Goal: Task Accomplishment & Management: Use online tool/utility

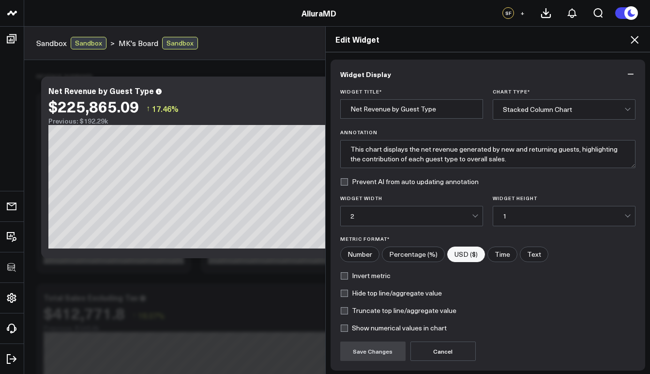
click at [178, 271] on div "Edit Widget Widget Display Widget Title * Net Revenue by Guest Type Chart Type …" at bounding box center [325, 200] width 650 height 348
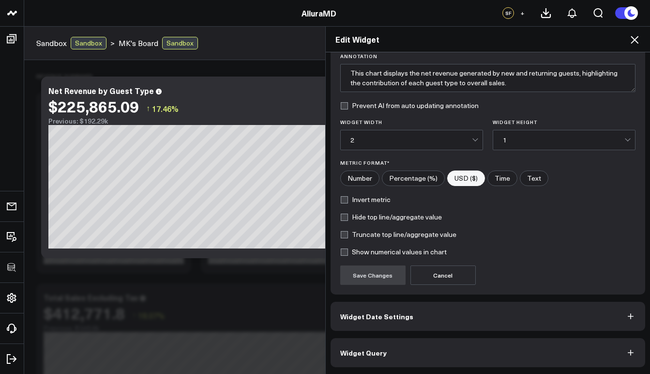
click at [401, 355] on button "Widget Query" at bounding box center [488, 352] width 315 height 29
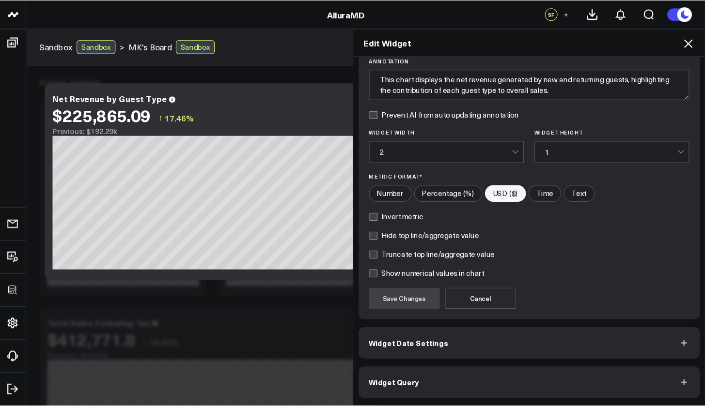
scroll to position [0, 0]
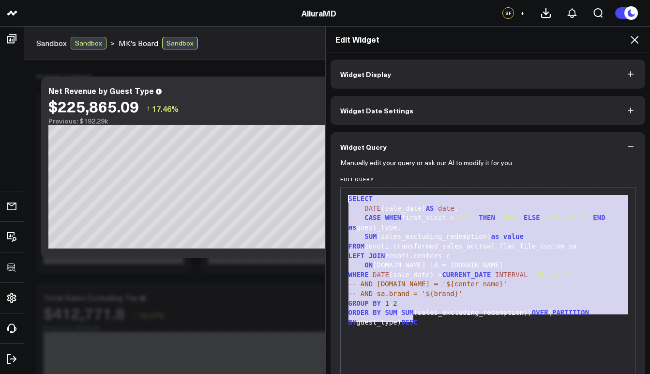
drag, startPoint x: 424, startPoint y: 321, endPoint x: 346, endPoint y: 198, distance: 145.6
click at [346, 198] on div "SELECT DATE (sale_date) AS date , CASE WHEN first_visit = 'Yes' THEN 'New' ELSE…" at bounding box center [488, 308] width 285 height 232
copy div "SELECT DATE (sale_date) AS date , CASE WHEN first_visit = 'Yes' THEN 'New' ELSE…"
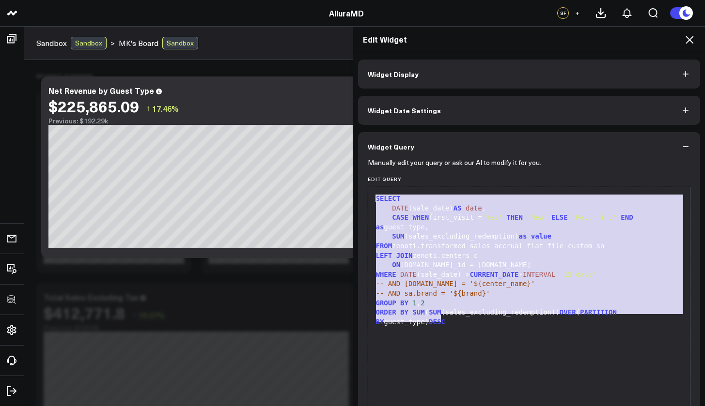
click at [496, 281] on span "-- AND c.name = '${center_name}'" at bounding box center [455, 284] width 159 height 8
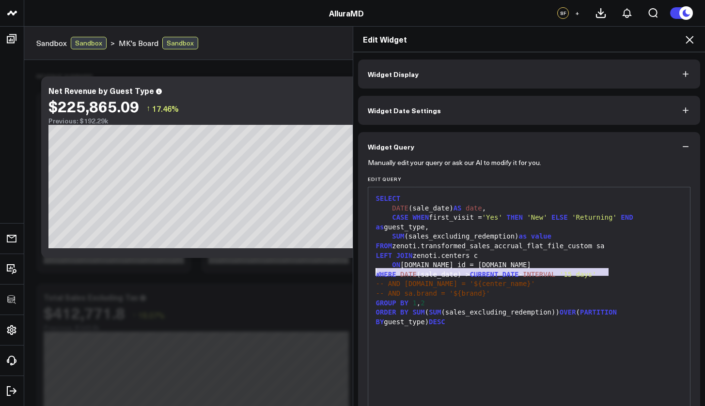
drag, startPoint x: 607, startPoint y: 273, endPoint x: 369, endPoint y: 275, distance: 238.3
click at [369, 275] on div "99 1 2 3 4 5 6 7 8 9 10 11 12 13 › ⌄ SELECT DATE (sale_date) AS date , CASE WHE…" at bounding box center [529, 308] width 323 height 242
copy div "WHERE DATE (sale_date) > CURRENT_DATE - INTERVAL '15 days'"
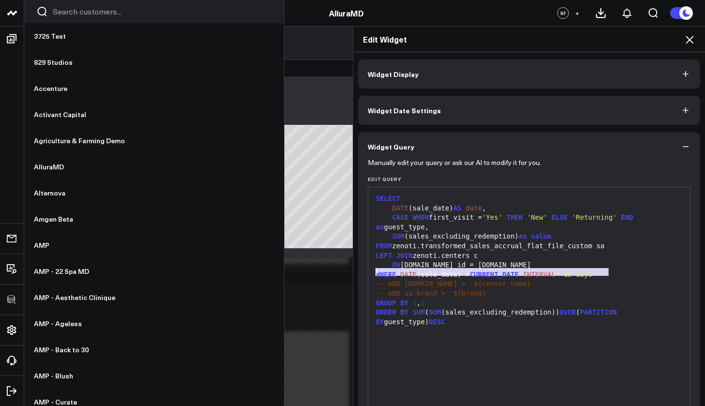
click at [13, 21] on link at bounding box center [12, 13] width 24 height 27
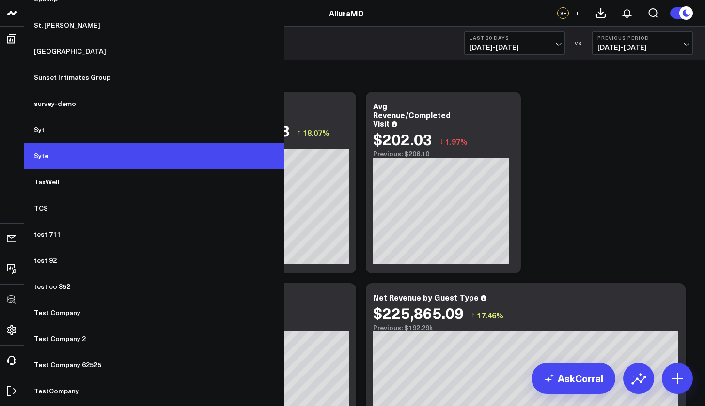
scroll to position [7184, 0]
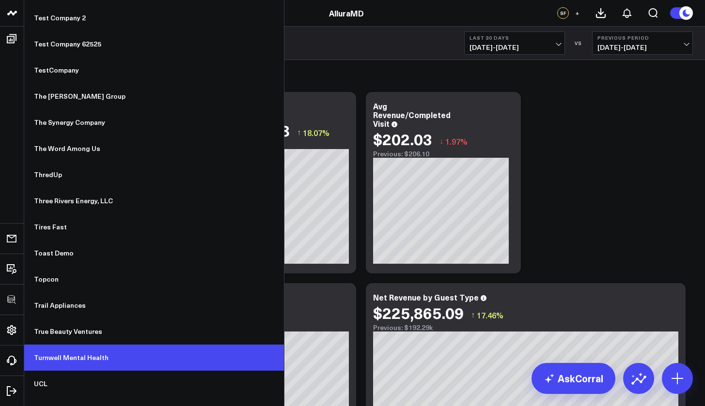
click at [84, 350] on link "Turnwell Mental Health" at bounding box center [154, 358] width 260 height 26
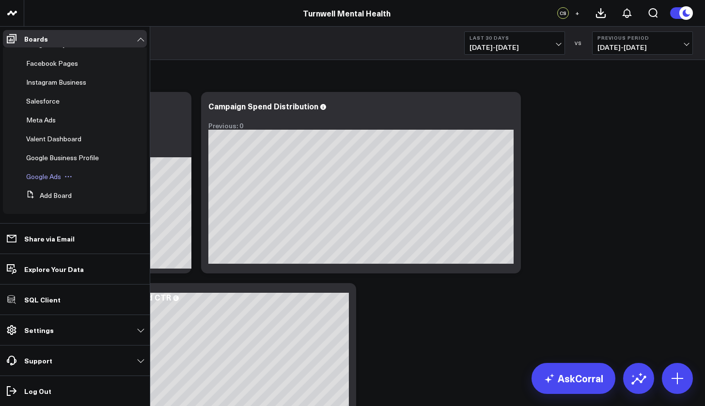
scroll to position [85, 0]
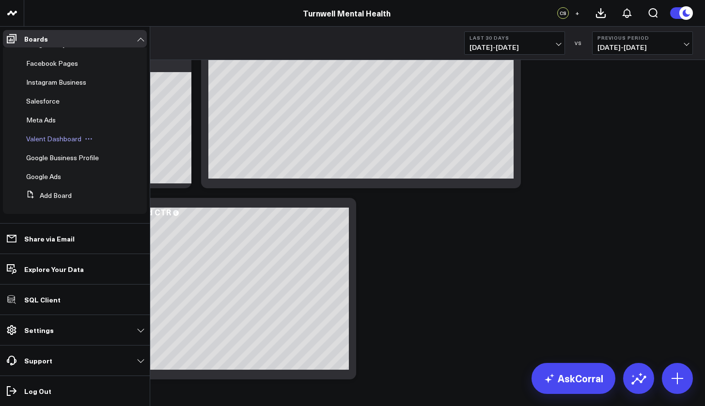
click at [59, 138] on span "Valent Dashboard" at bounding box center [53, 138] width 55 height 9
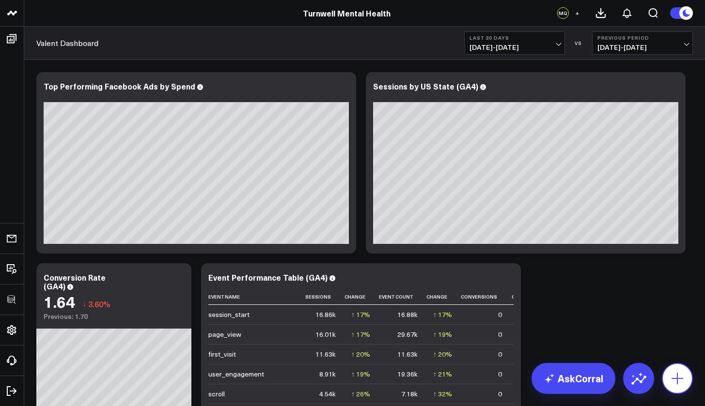
click at [682, 373] on icon at bounding box center [676, 378] width 15 height 15
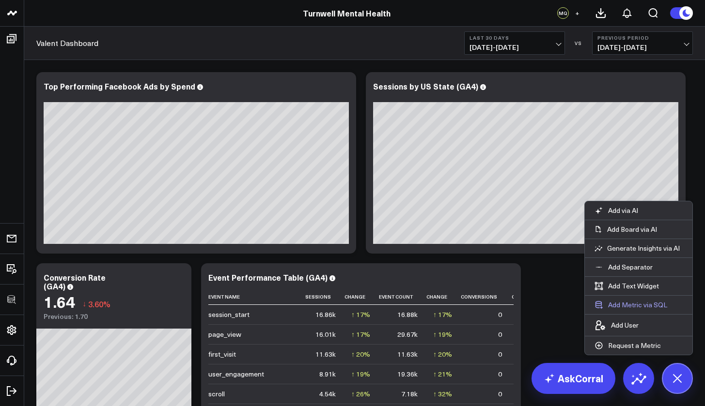
click at [635, 303] on button "Add Metric via SQL" at bounding box center [631, 305] width 92 height 18
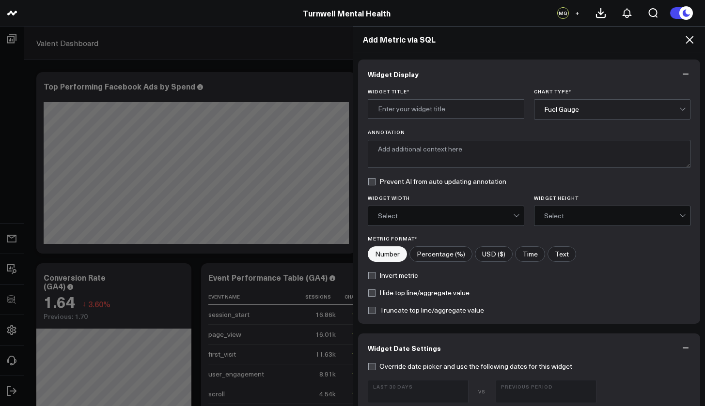
scroll to position [207, 0]
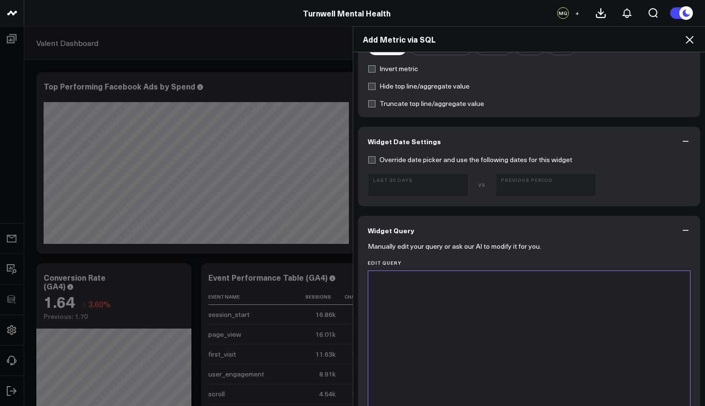
click at [470, 300] on div at bounding box center [529, 392] width 312 height 232
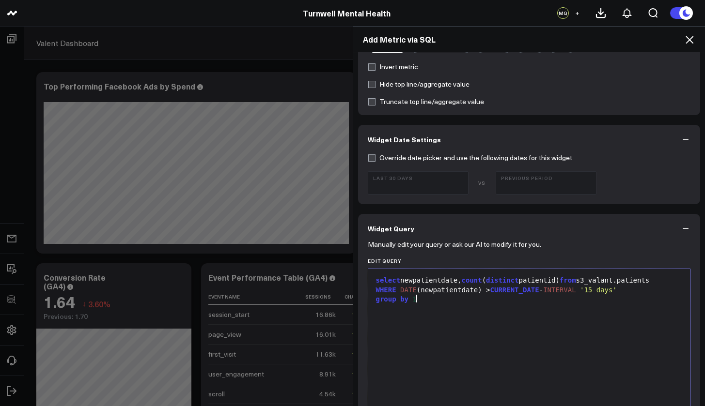
scroll to position [0, 0]
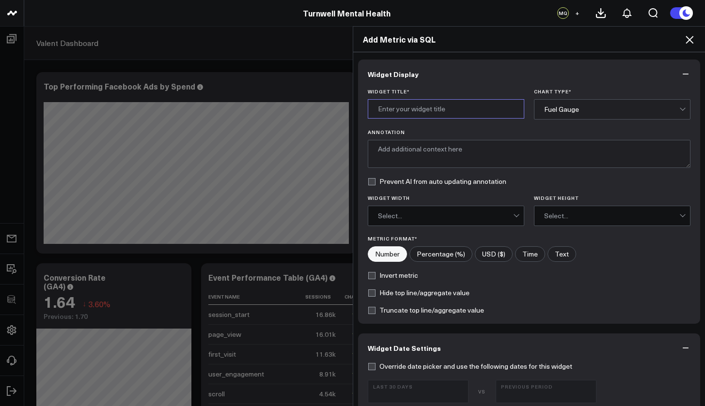
click at [450, 107] on input "Widget Title *" at bounding box center [446, 108] width 156 height 19
type input "New Patients"
click at [544, 112] on div "Fuel Gauge" at bounding box center [611, 110] width 135 height 8
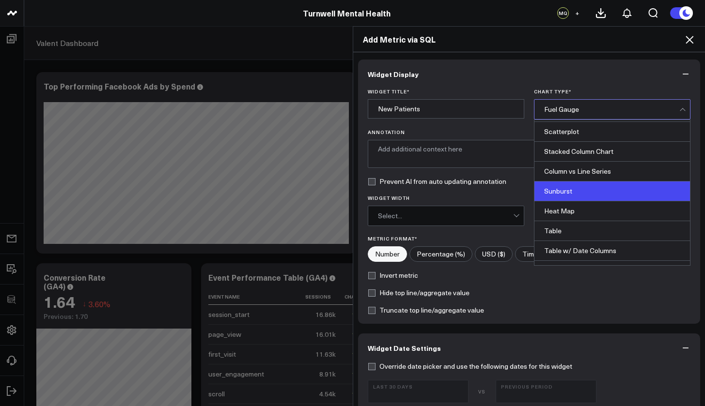
scroll to position [79, 0]
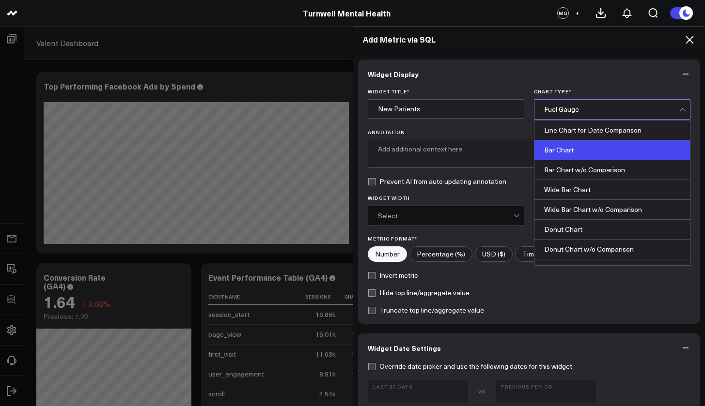
click at [565, 149] on div "Bar Chart" at bounding box center [611, 150] width 155 height 20
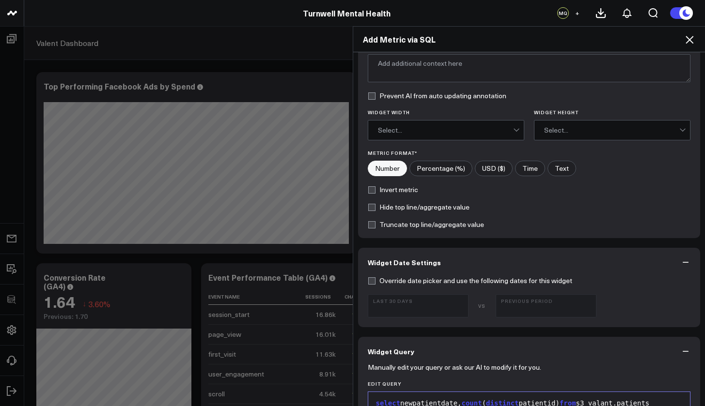
scroll to position [88, 0]
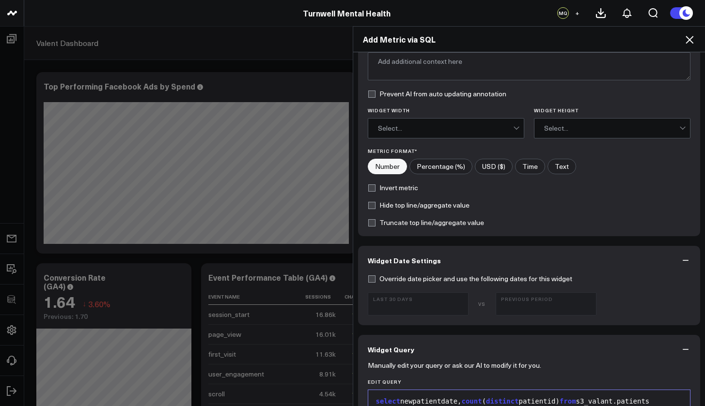
click at [437, 121] on div "Select..." at bounding box center [445, 128] width 135 height 19
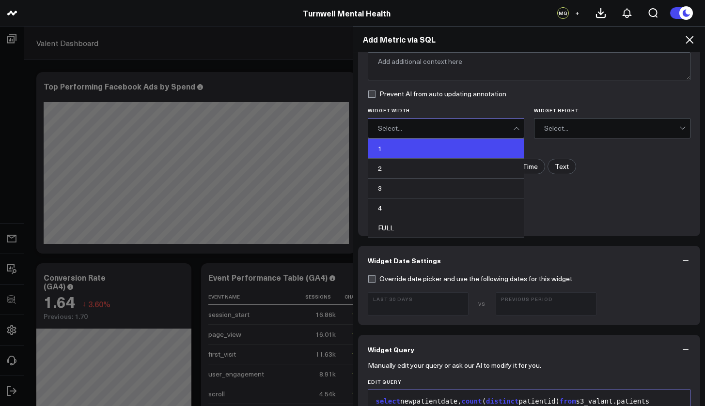
click at [390, 147] on div "1" at bounding box center [445, 149] width 155 height 20
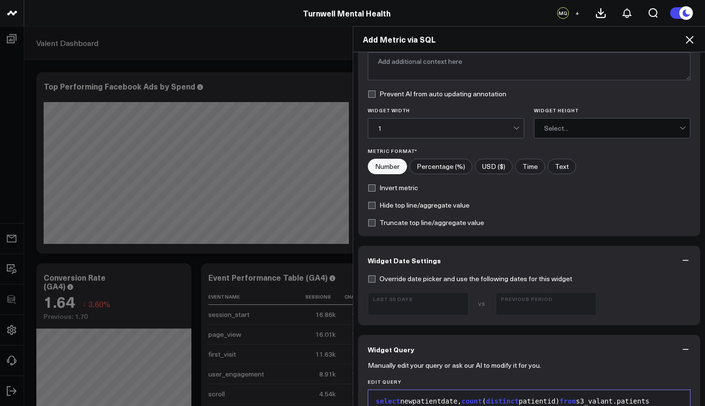
click at [557, 130] on div "Select..." at bounding box center [611, 128] width 135 height 8
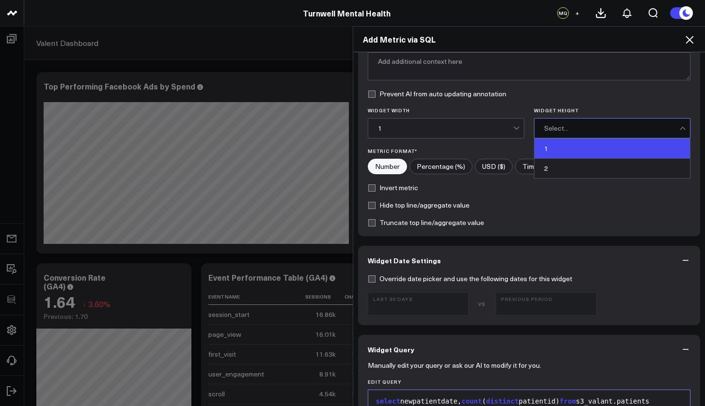
click at [541, 152] on div "1" at bounding box center [611, 149] width 155 height 20
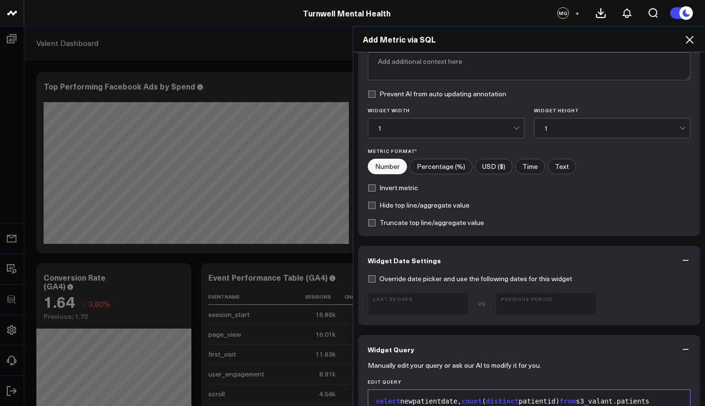
click at [499, 130] on div "1" at bounding box center [445, 128] width 135 height 8
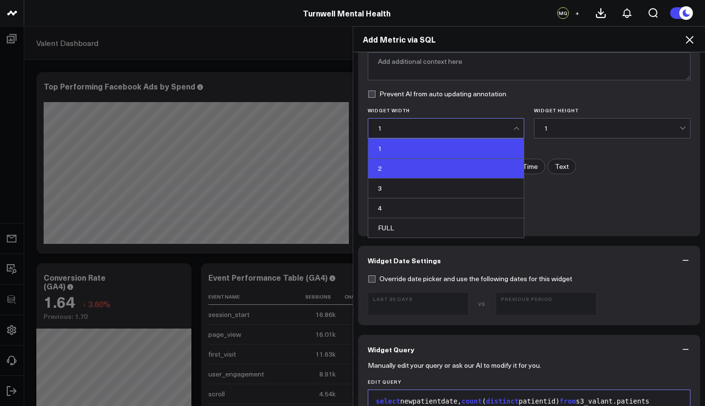
click at [441, 171] on div "2" at bounding box center [445, 169] width 155 height 20
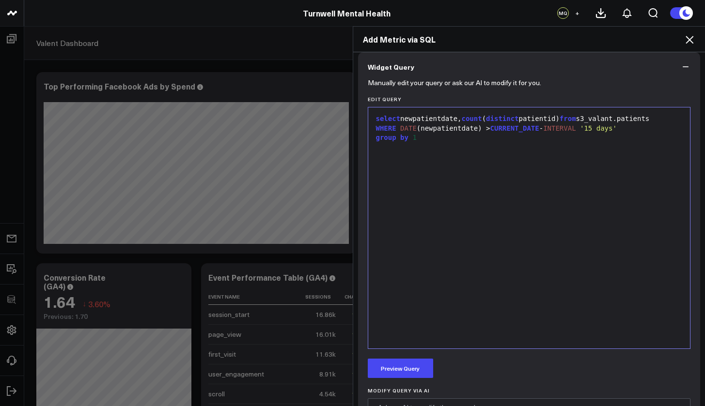
scroll to position [458, 0]
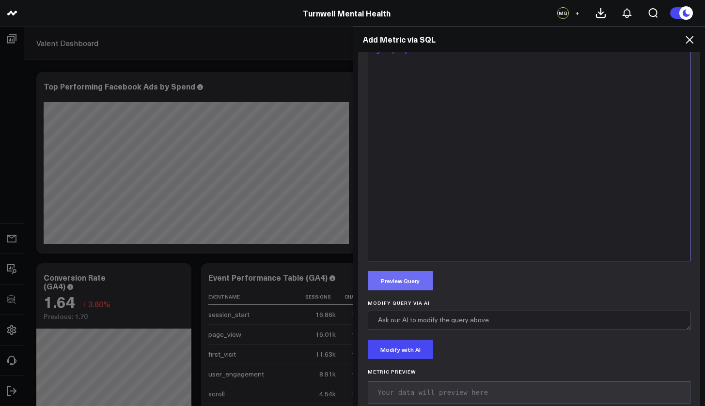
click at [413, 278] on button "Preview Query" at bounding box center [400, 280] width 65 height 19
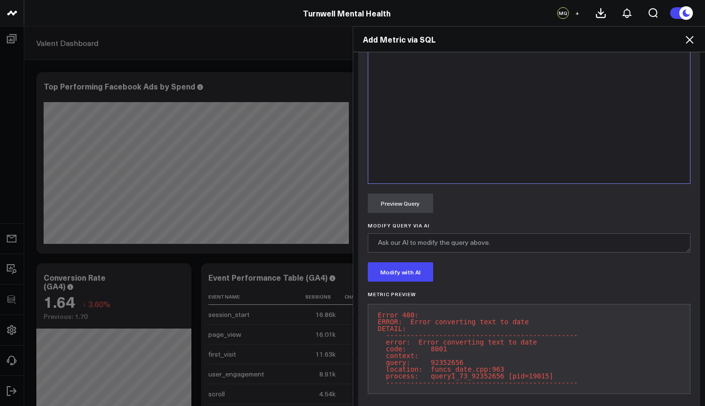
scroll to position [276, 0]
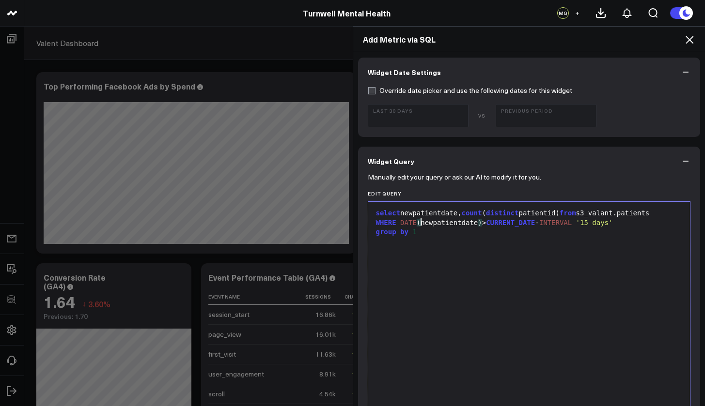
click at [416, 223] on div "WHERE DATE ( newpatientdate ) > CURRENT_DATE - INTERVAL '15 days'" at bounding box center [529, 223] width 312 height 10
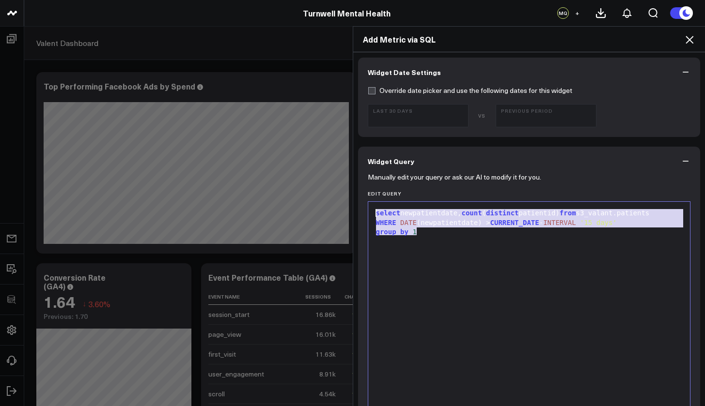
drag, startPoint x: 416, startPoint y: 232, endPoint x: 367, endPoint y: 208, distance: 55.0
click at [368, 208] on div "9 1 2 3 › ⌄ select newpatientdate, count ( distinct patientid) from s3_valant.p…" at bounding box center [529, 322] width 323 height 242
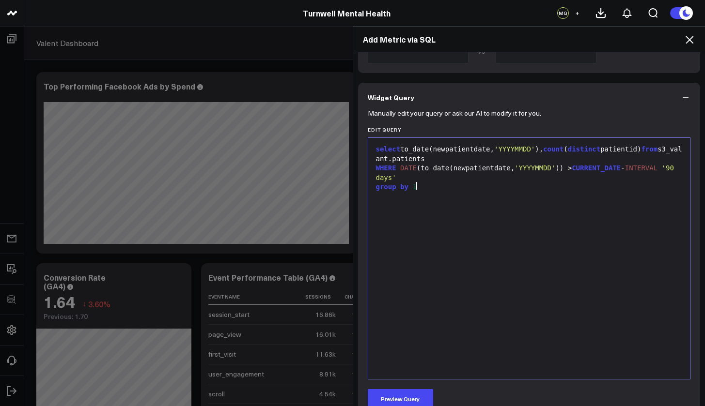
scroll to position [353, 0]
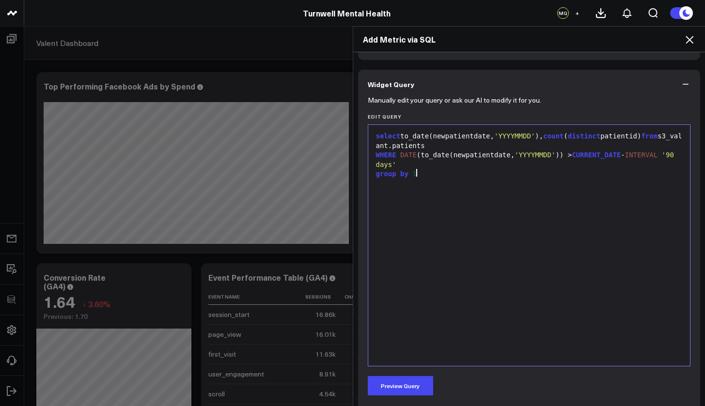
click at [394, 397] on div "Manually edit your query or ask our AI to modify it for you. Edit Query 9 1 2 3…" at bounding box center [529, 346] width 342 height 494
click at [397, 388] on button "Preview Query" at bounding box center [400, 385] width 65 height 19
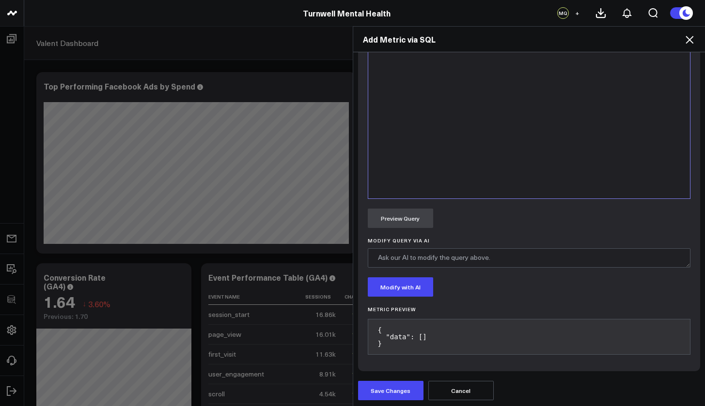
scroll to position [522, 0]
click at [379, 393] on button "Save Changes" at bounding box center [390, 389] width 65 height 19
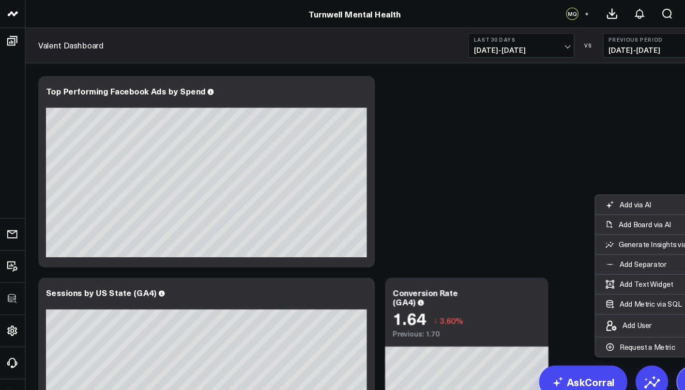
scroll to position [137, 0]
